Goal: Information Seeking & Learning: Learn about a topic

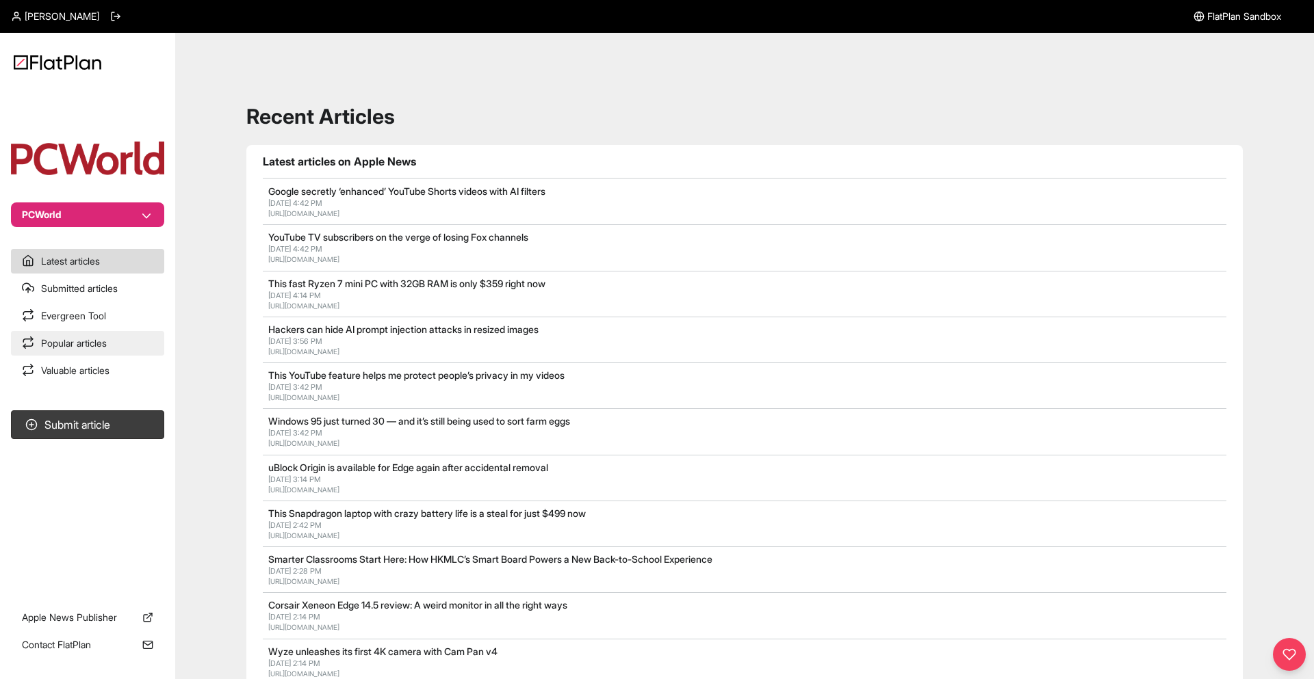
click at [124, 337] on link "Popular articles" at bounding box center [87, 343] width 153 height 25
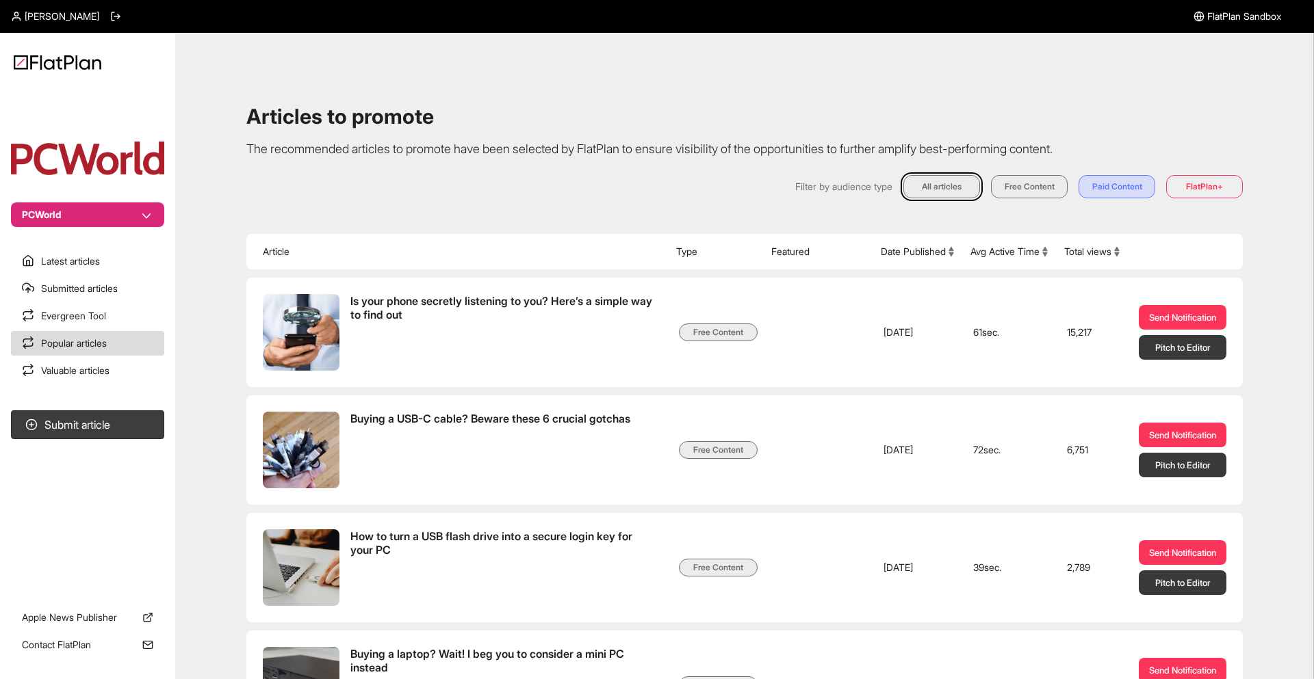
click at [125, 356] on section "Latest articles Submitted articles Evergreen Tool Popular articles Valuable art…" at bounding box center [87, 316] width 175 height 134
click at [134, 372] on link "Valuable articles" at bounding box center [87, 371] width 153 height 25
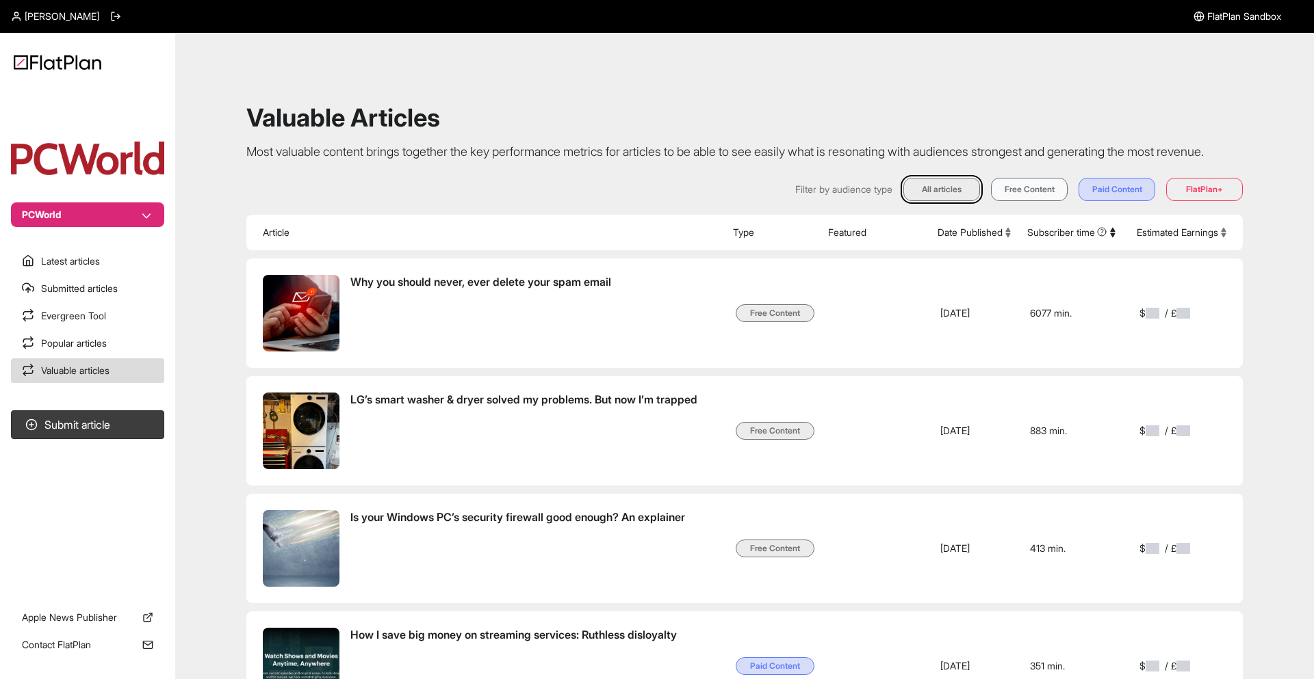
click at [1039, 201] on button "Free Content" at bounding box center [1029, 189] width 77 height 23
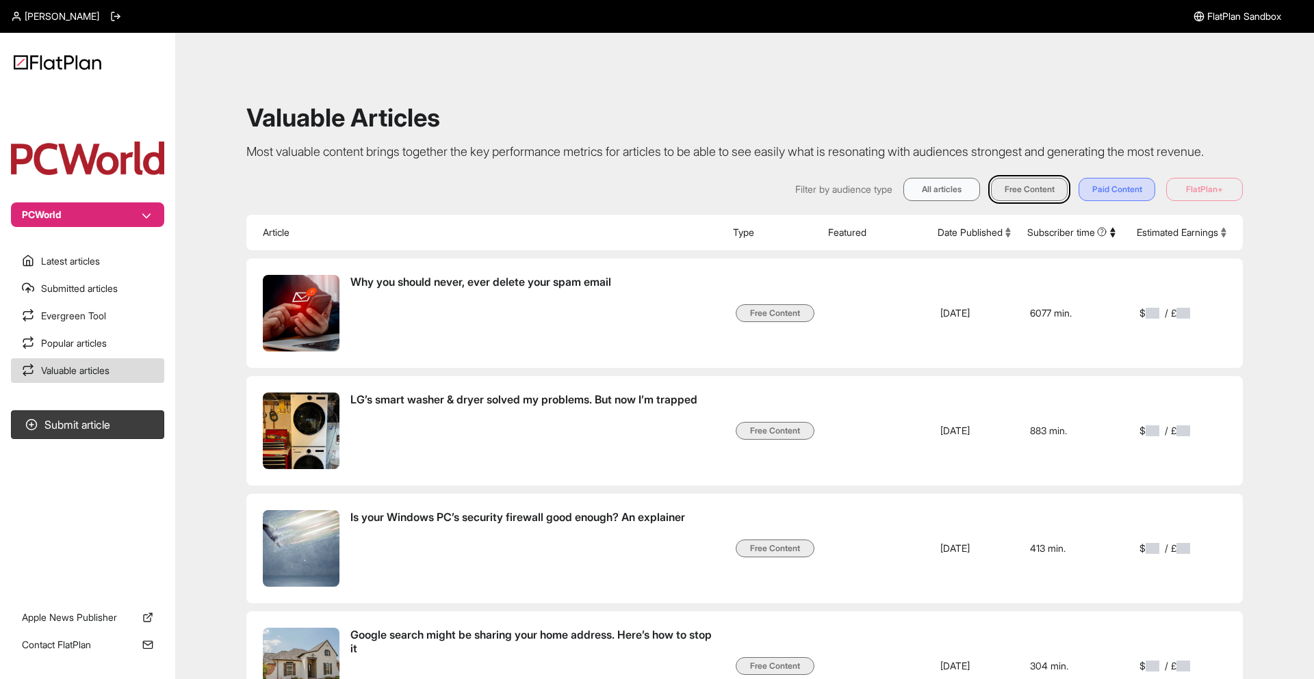
click at [939, 201] on button "All articles" at bounding box center [941, 189] width 77 height 23
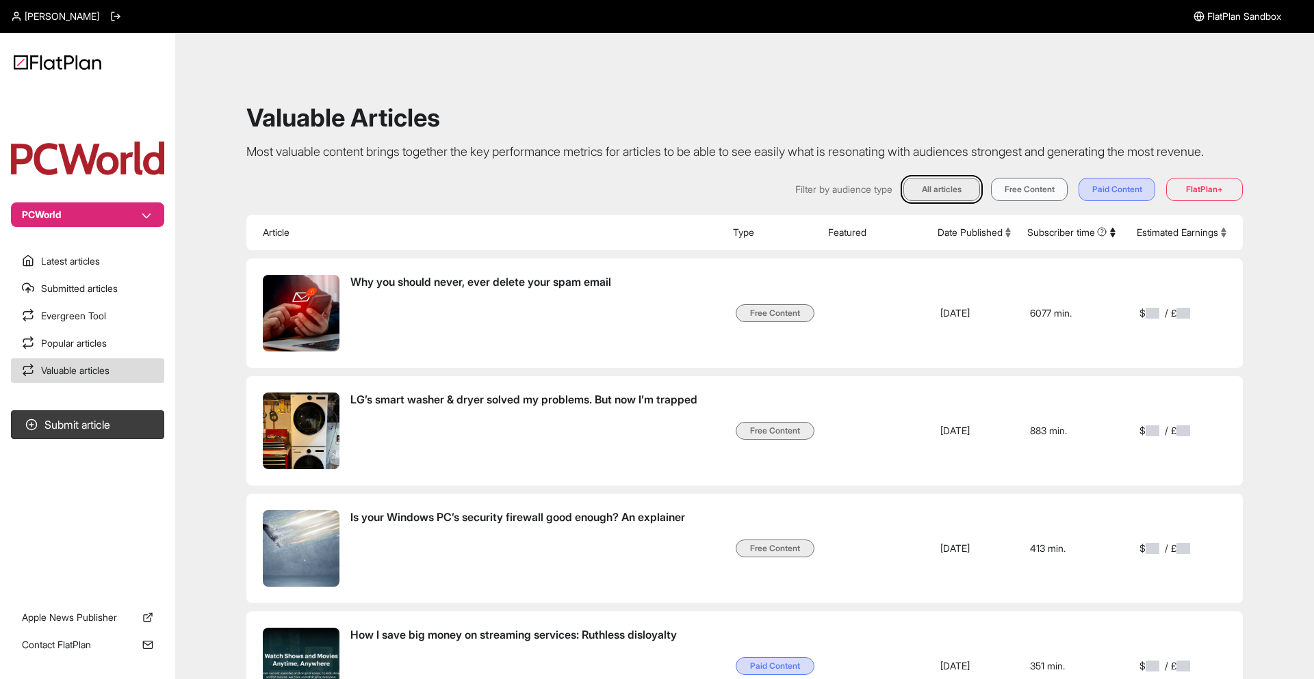
click at [1003, 201] on button "Free Content" at bounding box center [1029, 189] width 77 height 23
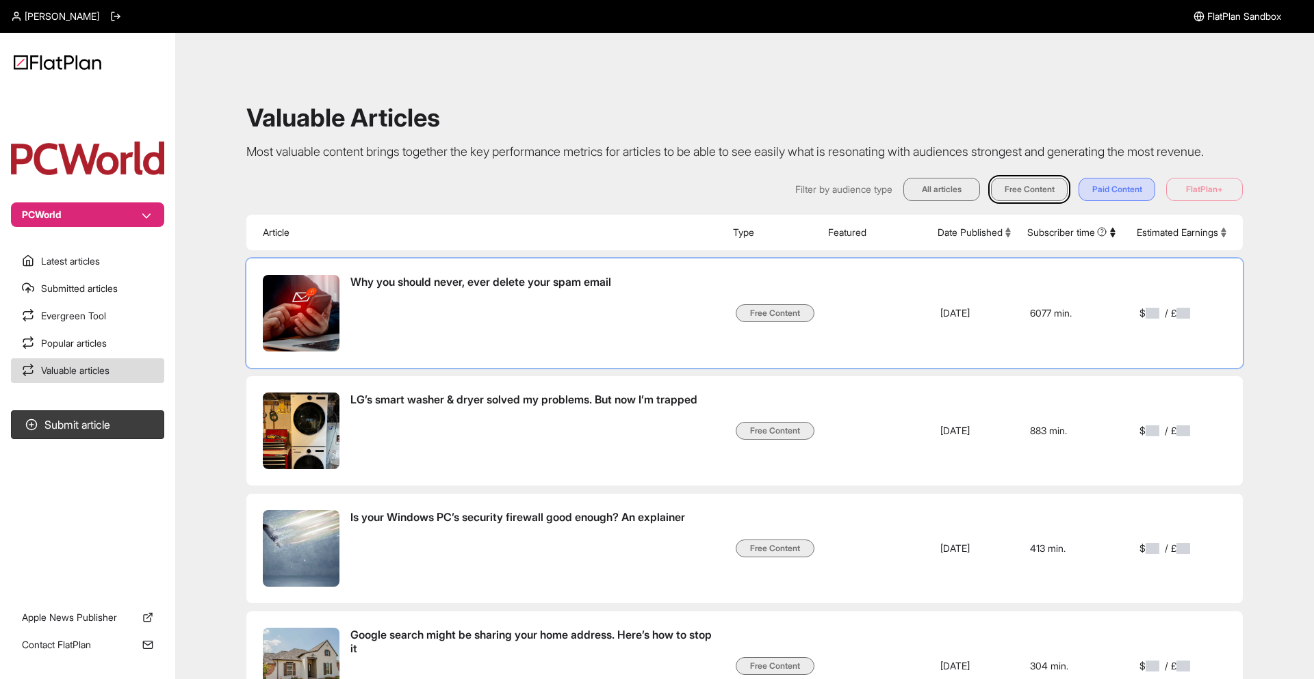
click at [828, 348] on td at bounding box center [874, 313] width 109 height 109
click at [482, 289] on span "Why you should never, ever delete your spam email" at bounding box center [480, 282] width 261 height 14
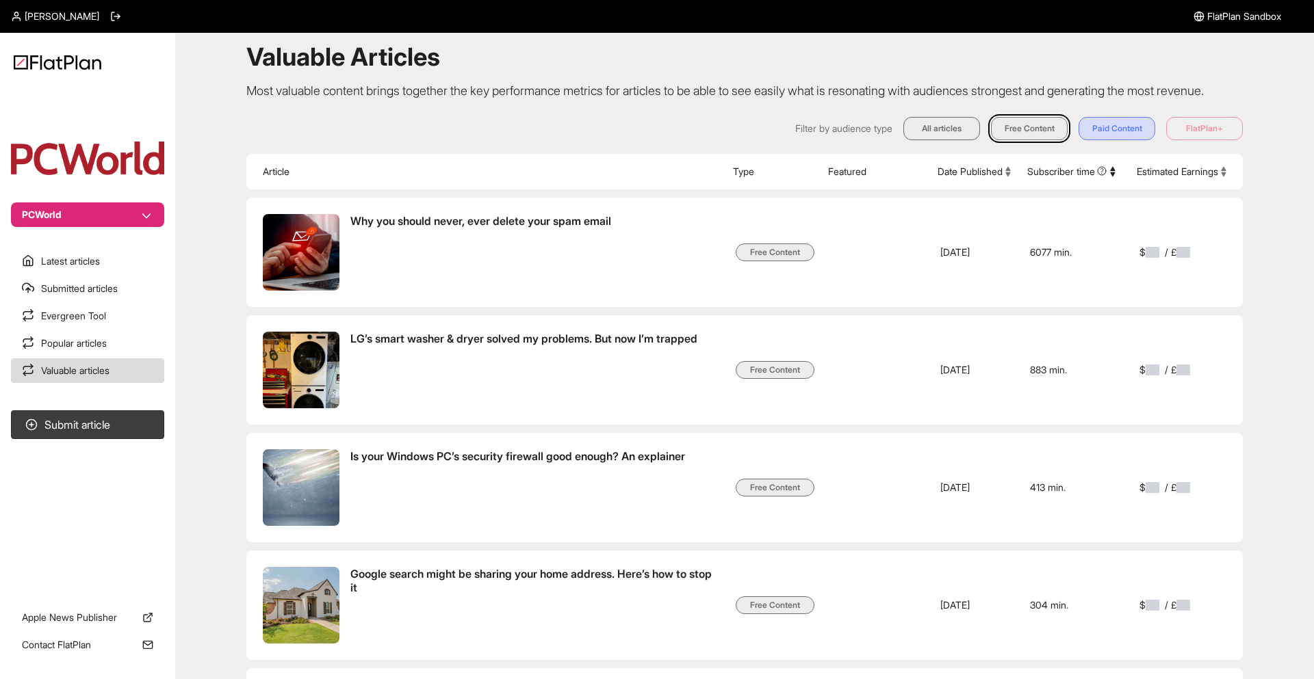
scroll to position [81, 0]
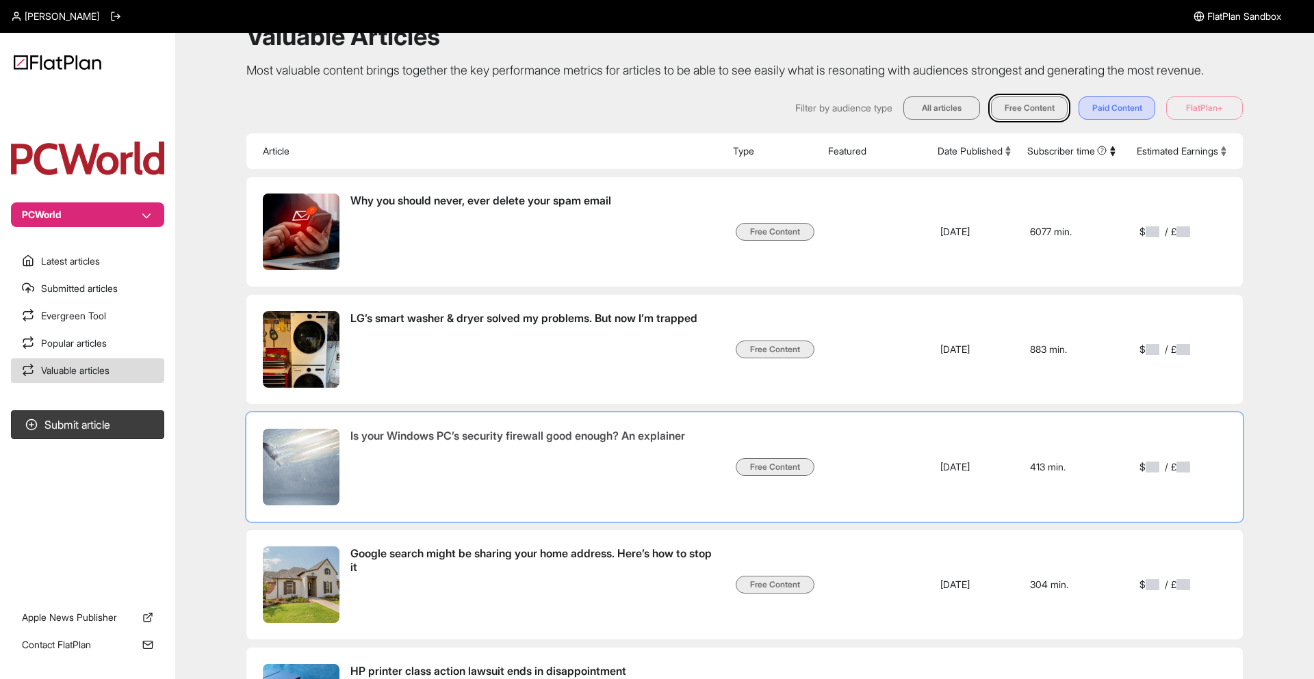
click at [610, 495] on span "Is your Windows PC’s security firewall good enough? An explainer" at bounding box center [517, 467] width 335 height 77
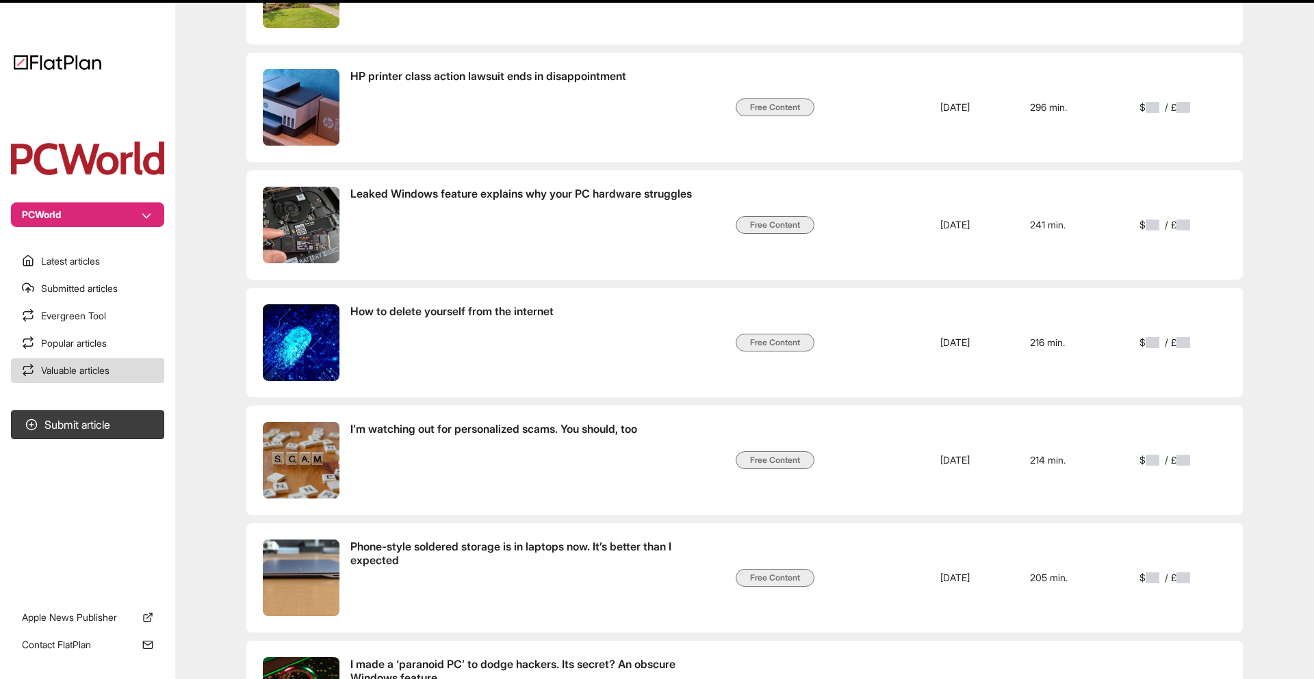
scroll to position [678, 0]
